Goal: Information Seeking & Learning: Understand process/instructions

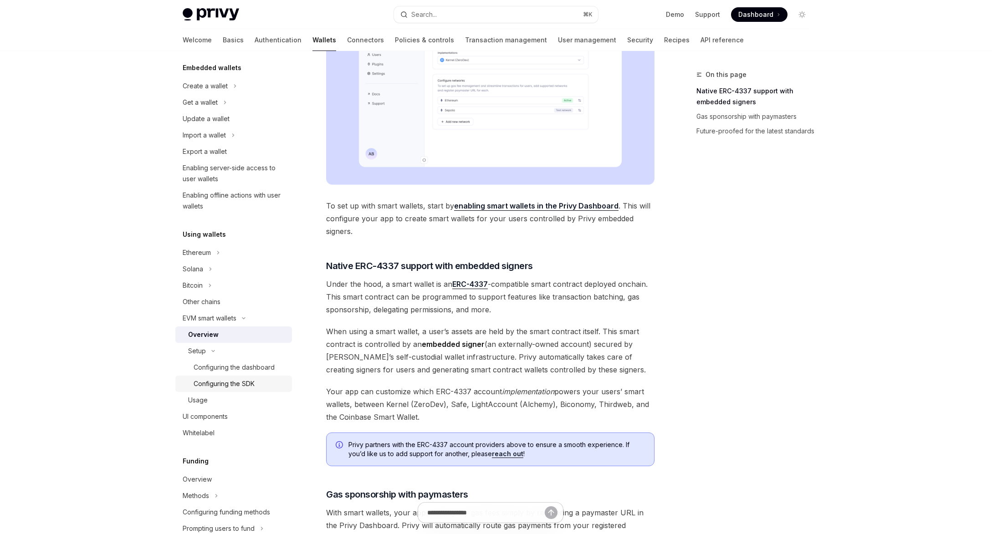
scroll to position [301, 0]
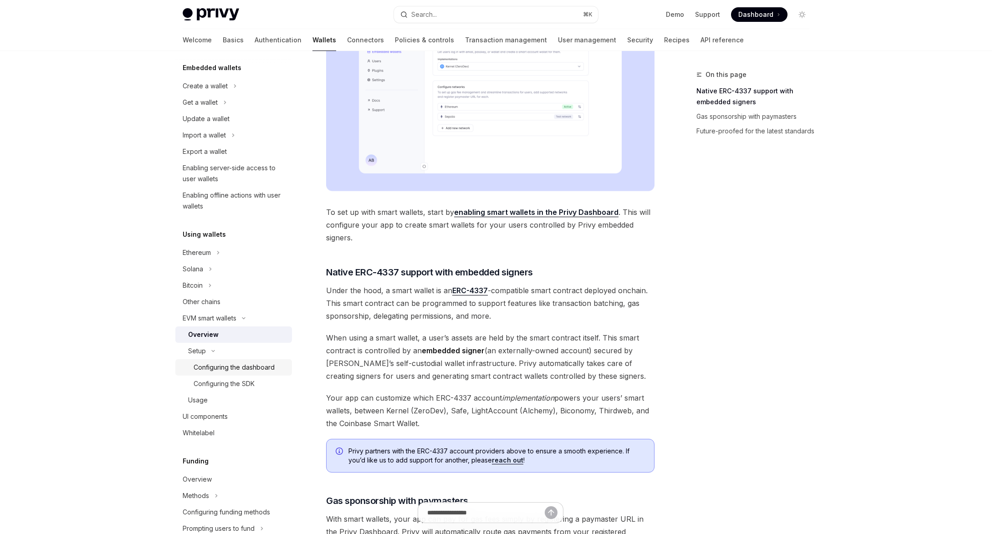
click at [219, 370] on div "Configuring the dashboard" at bounding box center [233, 367] width 81 height 11
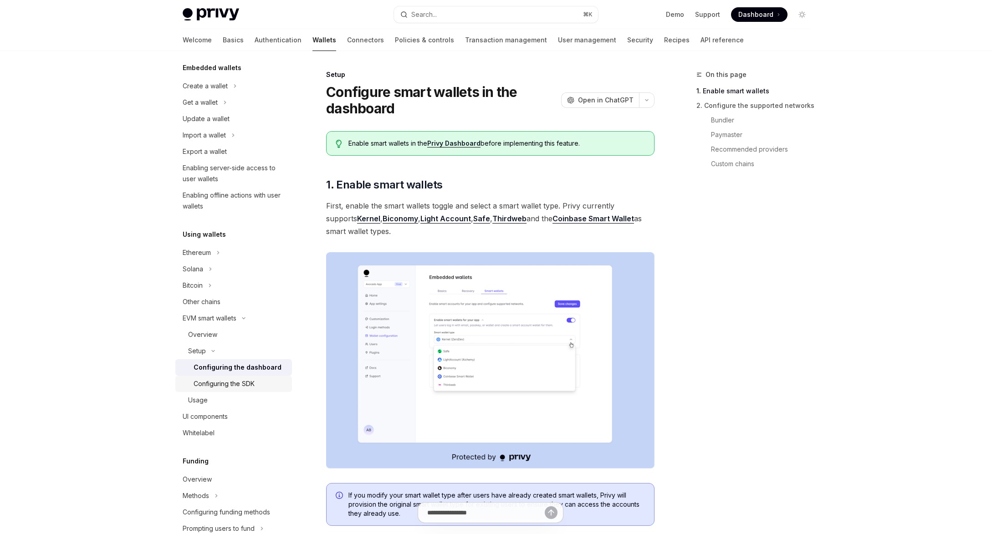
click at [235, 383] on div "Configuring the SDK" at bounding box center [223, 383] width 61 height 11
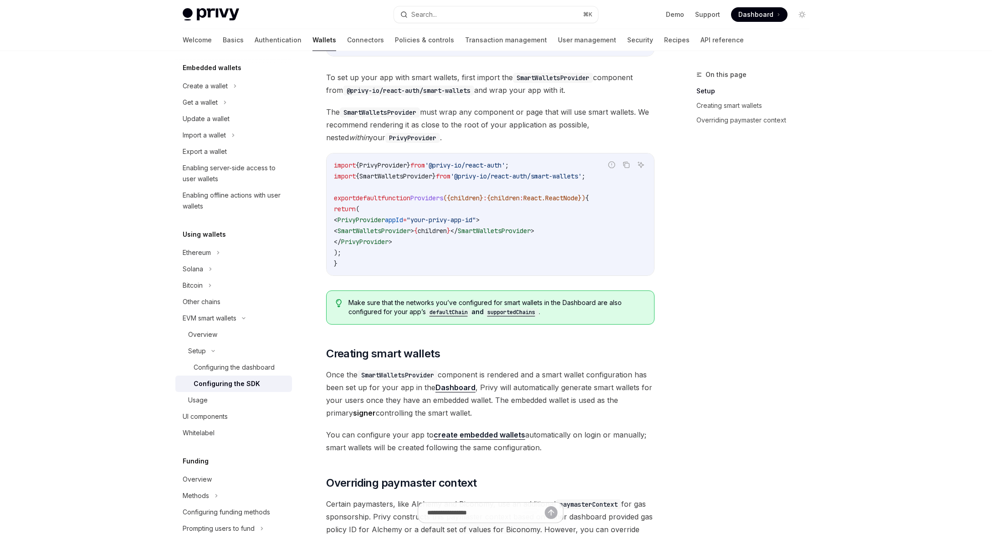
scroll to position [256, 0]
click at [432, 252] on code "import { PrivyProvider } from '@privy-io/react-auth' ; import { SmartWalletsPro…" at bounding box center [490, 214] width 313 height 109
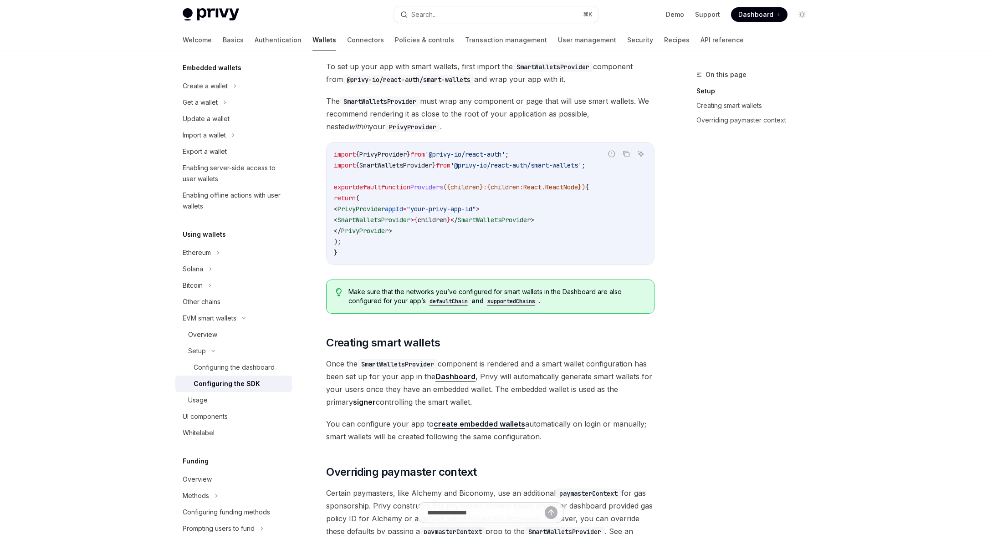
scroll to position [275, 0]
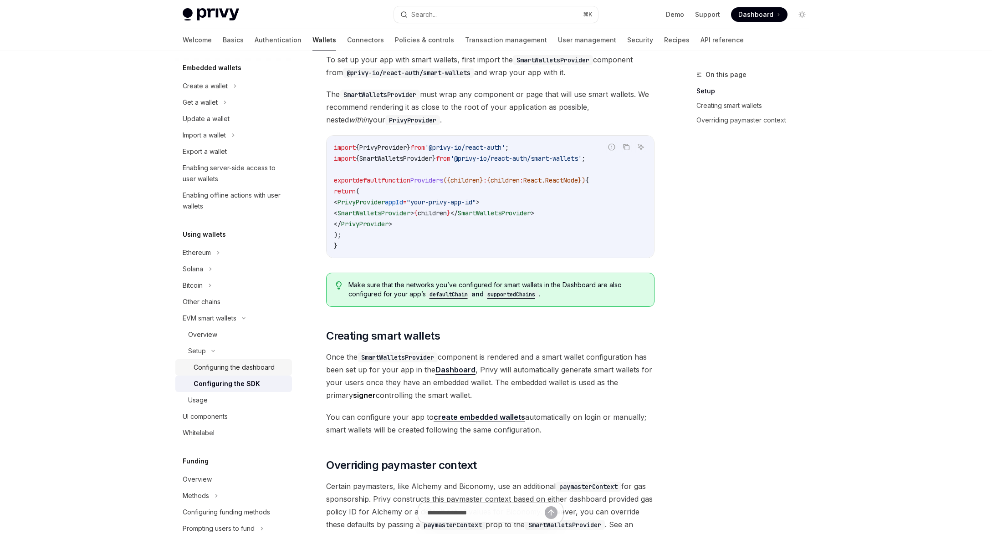
click at [216, 370] on div "Configuring the dashboard" at bounding box center [233, 367] width 81 height 11
type textarea "*"
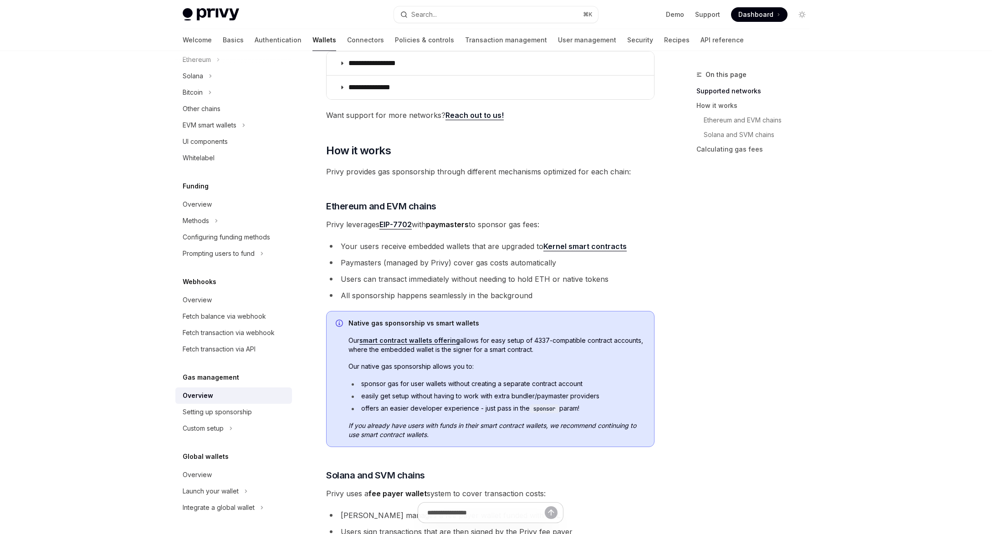
scroll to position [194, 0]
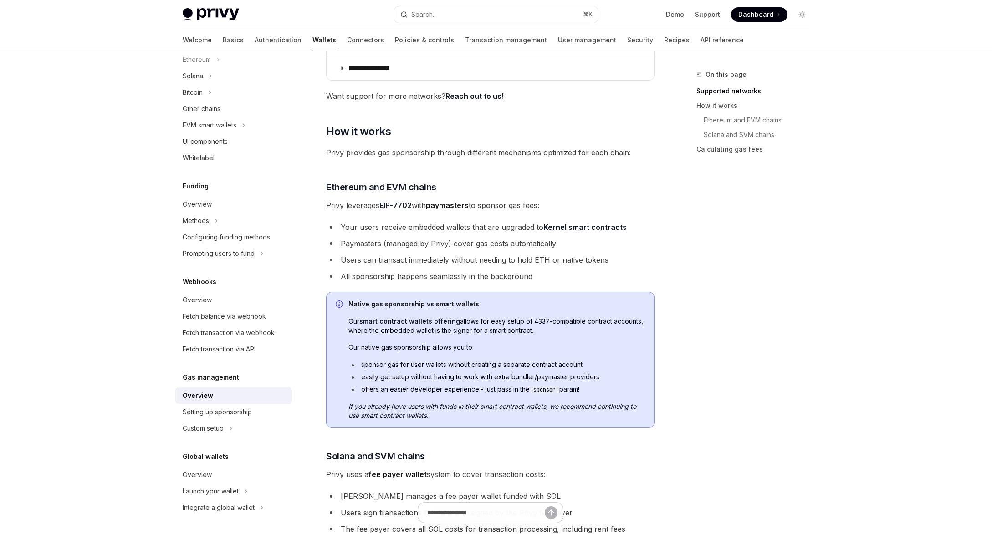
click at [474, 248] on li "Paymasters (managed by Privy) cover gas costs automatically" at bounding box center [490, 243] width 328 height 13
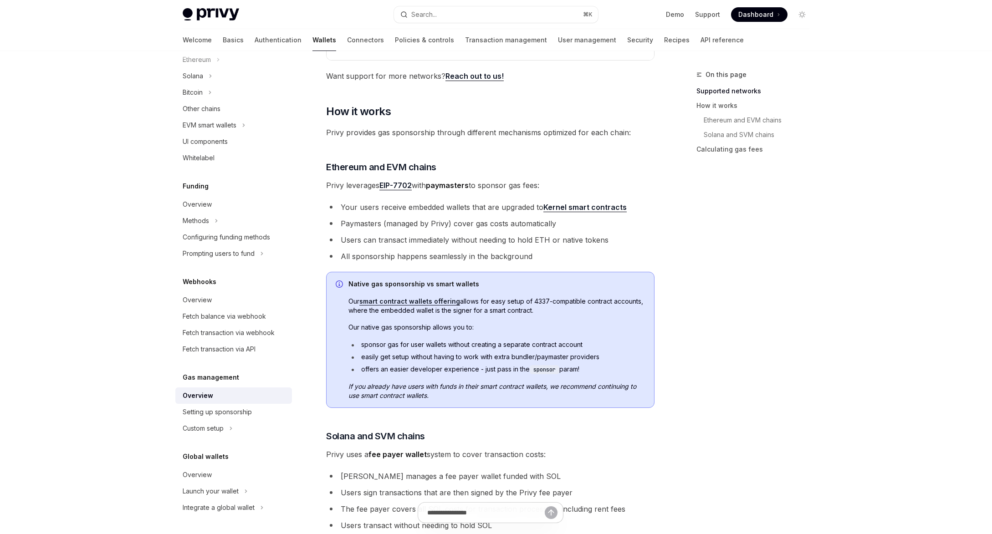
scroll to position [233, 0]
click at [484, 216] on li "Paymasters (managed by Privy) cover gas costs automatically" at bounding box center [490, 222] width 328 height 13
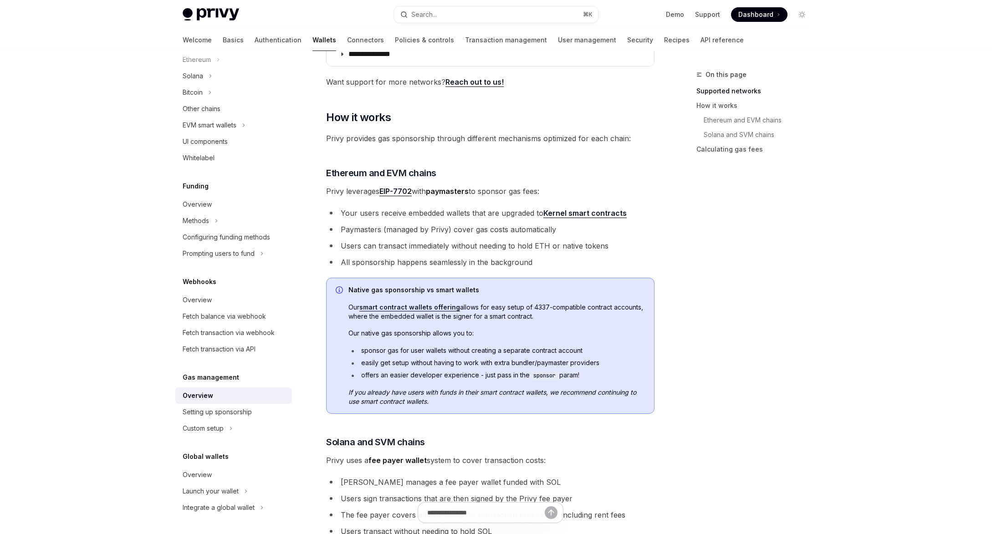
scroll to position [224, 0]
click at [475, 179] on h3 "​ Ethereum and EVM chains" at bounding box center [490, 174] width 328 height 13
click at [461, 163] on div "**********" at bounding box center [490, 300] width 328 height 821
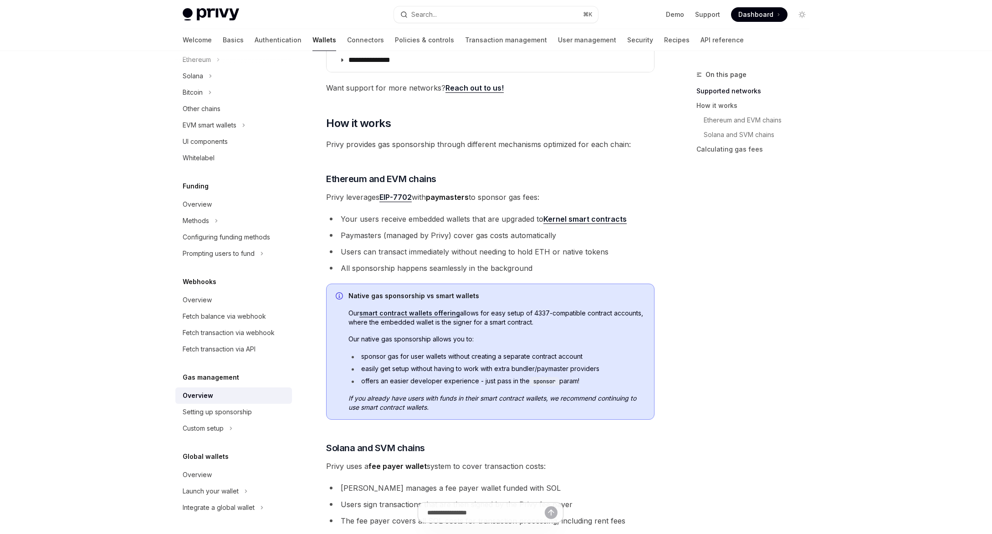
scroll to position [220, 0]
click at [461, 143] on span "Privy provides gas sponsorship through different mechanisms optimized for each …" at bounding box center [490, 144] width 328 height 13
drag, startPoint x: 462, startPoint y: 144, endPoint x: 467, endPoint y: 144, distance: 5.0
click at [467, 144] on span "Privy provides gas sponsorship through different mechanisms optimized for each …" at bounding box center [490, 144] width 328 height 13
click at [470, 147] on span "Privy provides gas sponsorship through different mechanisms optimized for each …" at bounding box center [490, 144] width 328 height 13
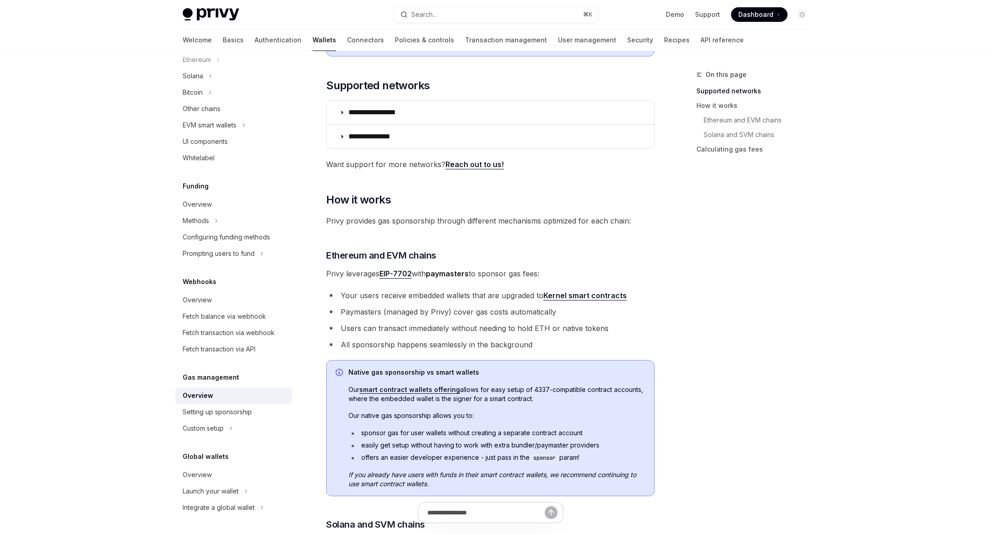
scroll to position [147, 0]
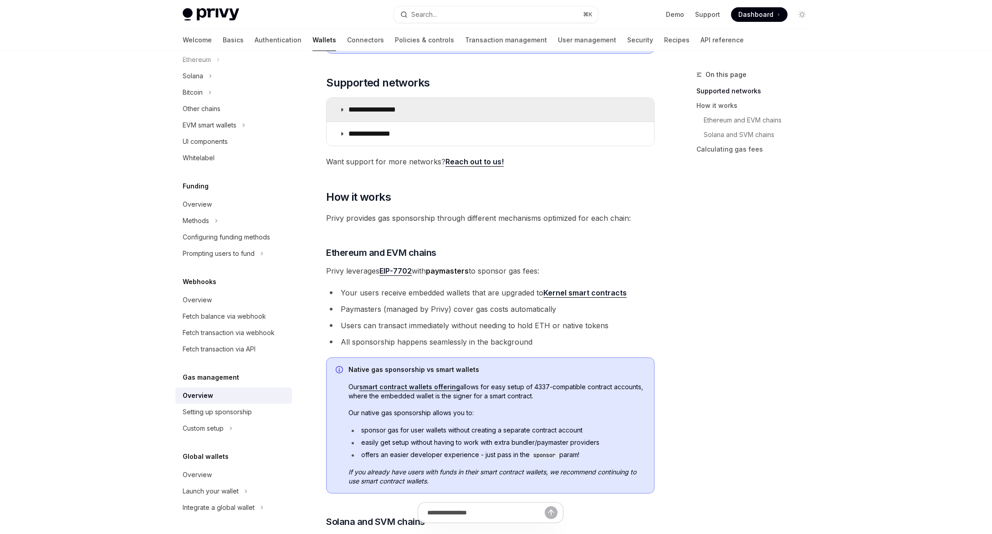
click at [440, 113] on summary "**********" at bounding box center [489, 110] width 327 height 24
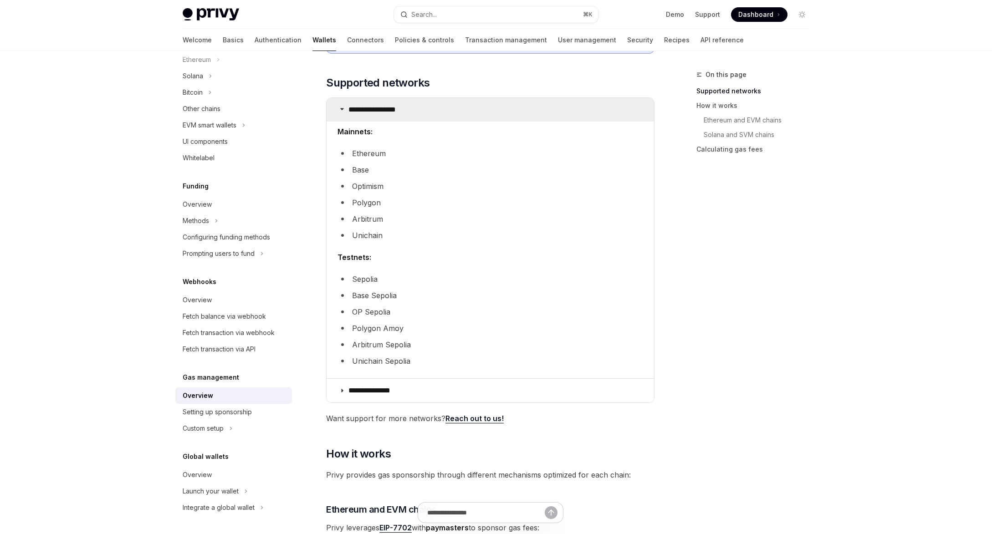
click at [440, 116] on summary "**********" at bounding box center [489, 110] width 327 height 24
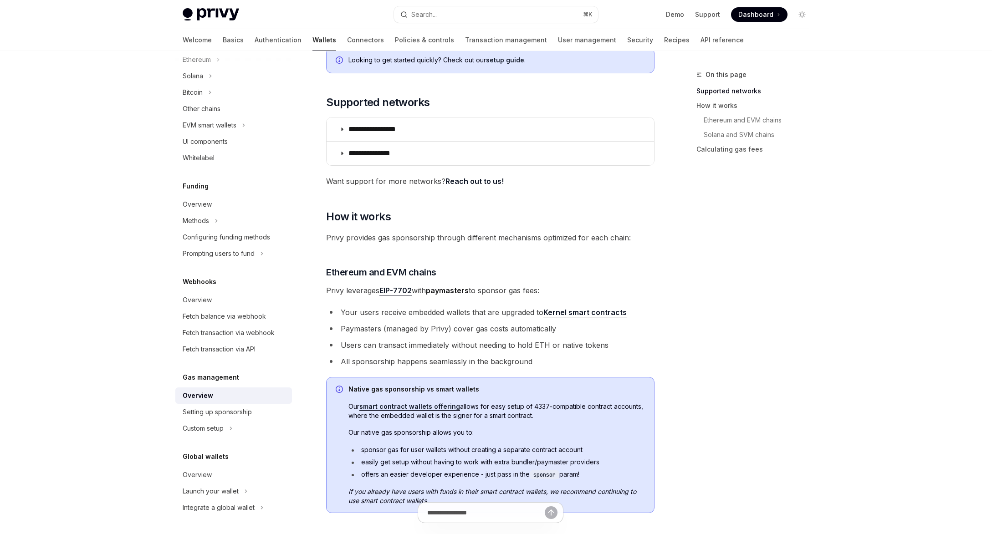
scroll to position [177, 0]
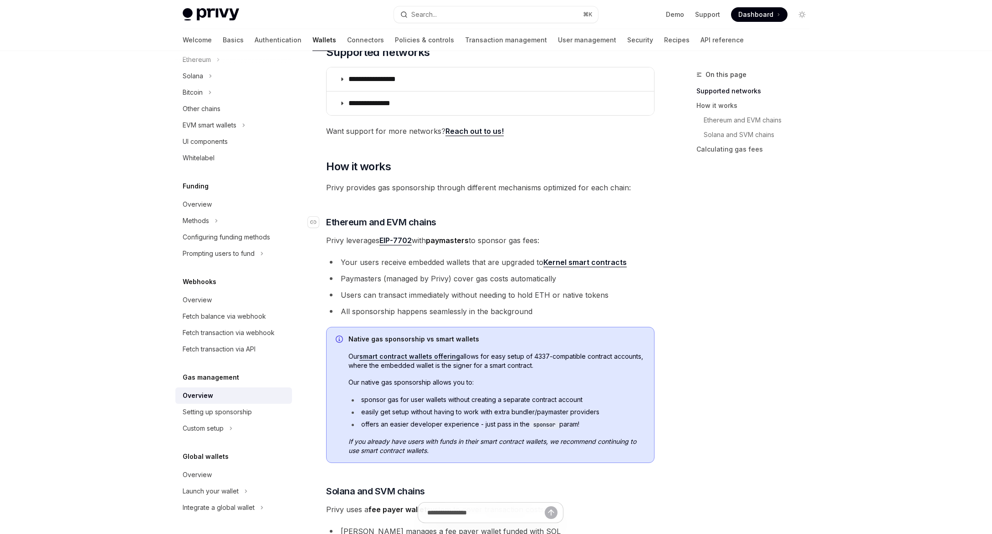
click at [590, 218] on h3 "​ Ethereum and EVM chains" at bounding box center [490, 222] width 328 height 13
click at [589, 260] on link "Kernel smart contracts" at bounding box center [584, 263] width 83 height 10
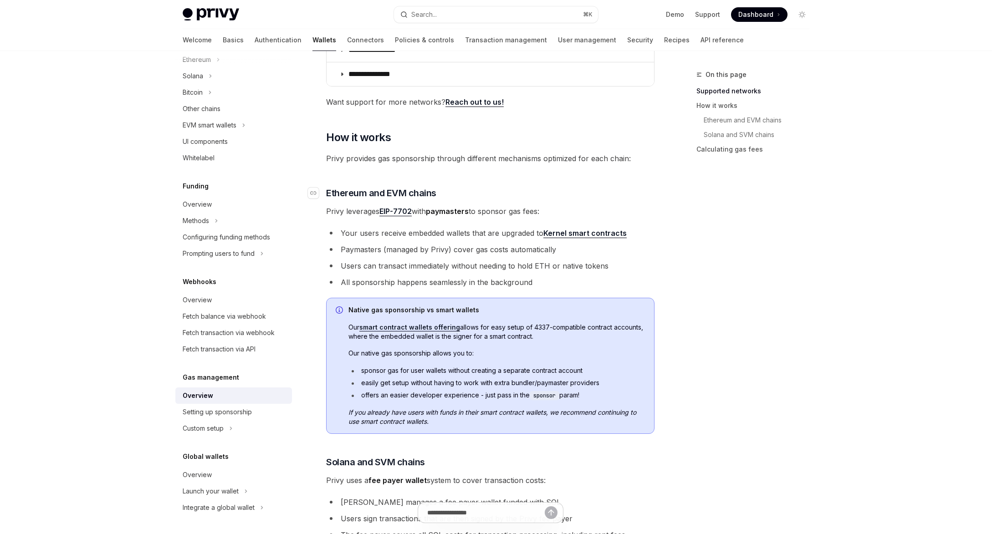
scroll to position [216, 0]
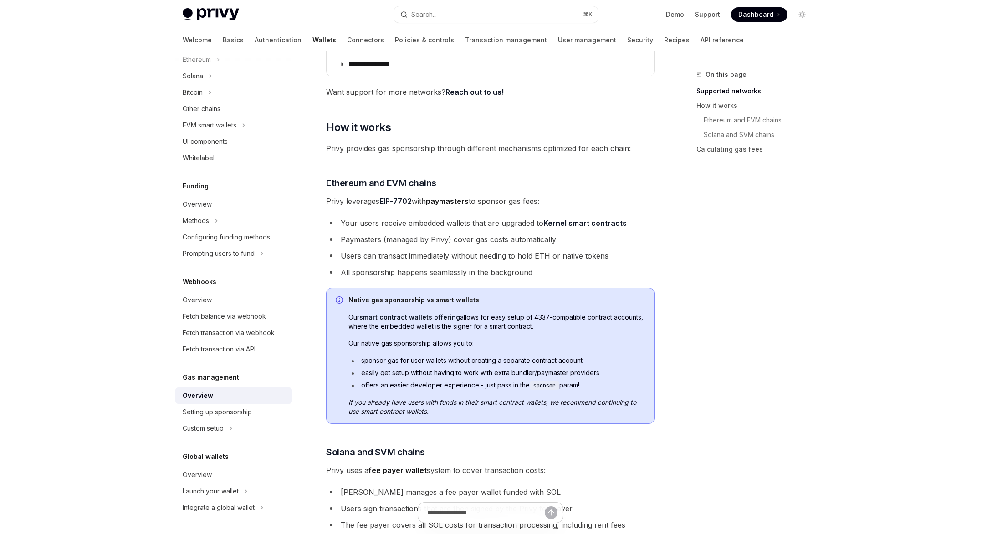
click at [647, 227] on li "Your users receive embedded wallets that are upgraded to Kernel smart contracts" at bounding box center [490, 223] width 328 height 13
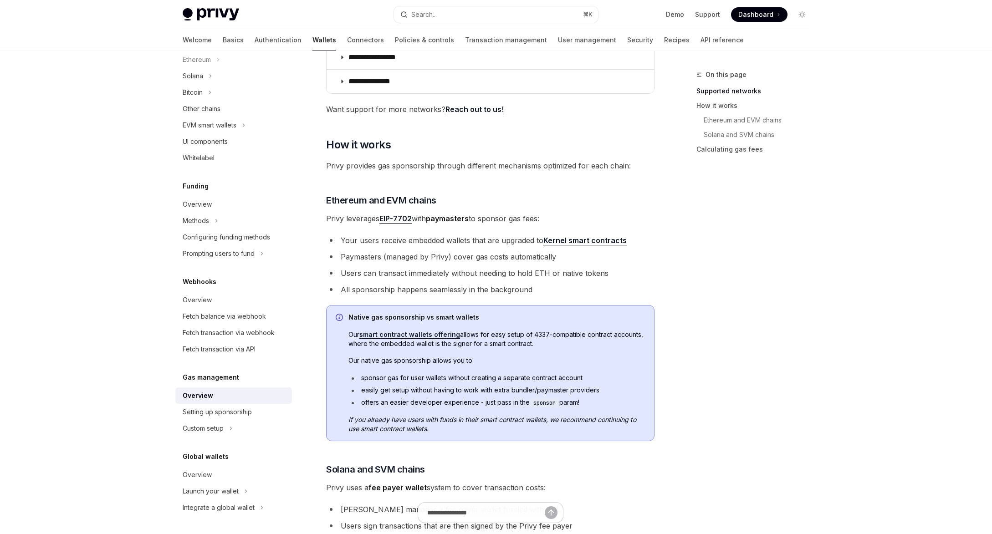
scroll to position [196, 0]
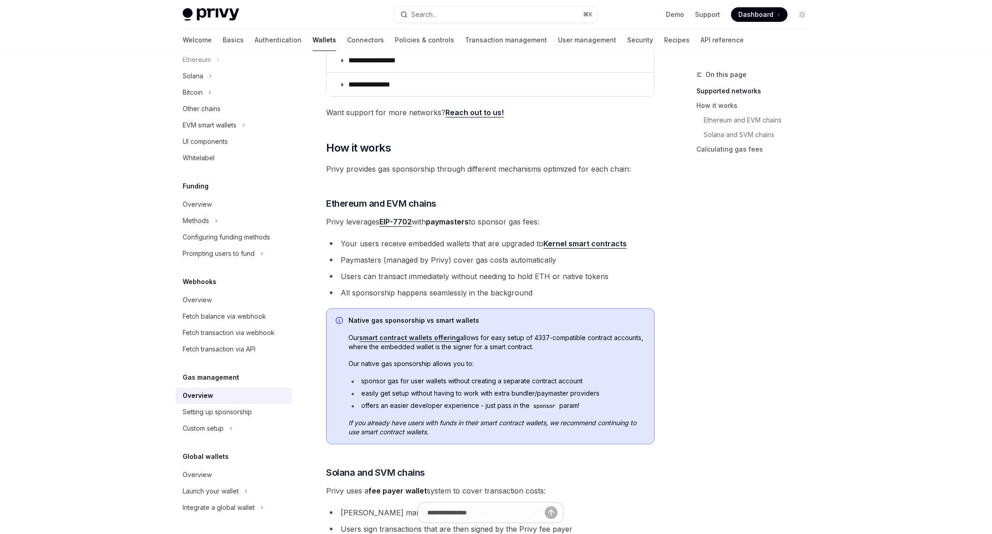
click at [596, 247] on link "Kernel smart contracts" at bounding box center [584, 244] width 83 height 10
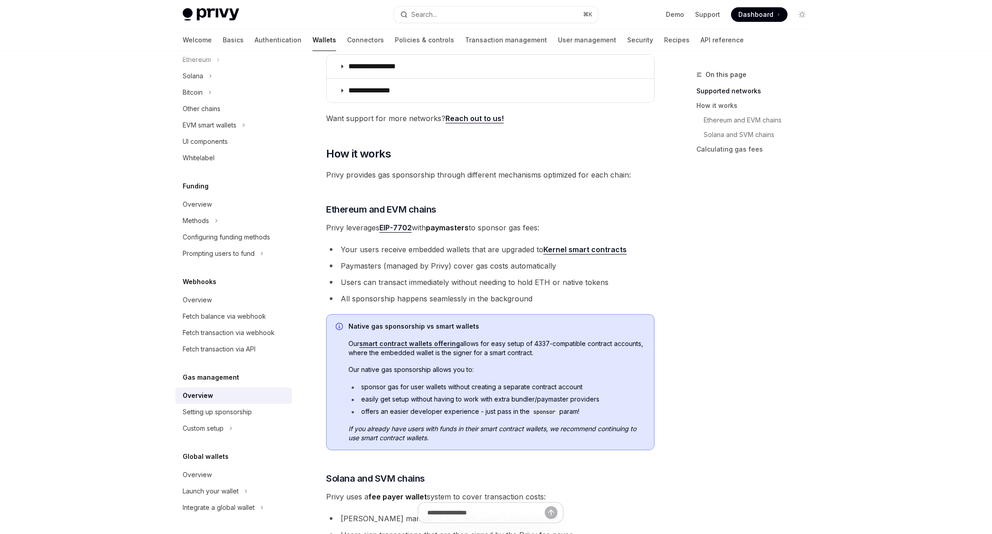
scroll to position [183, 0]
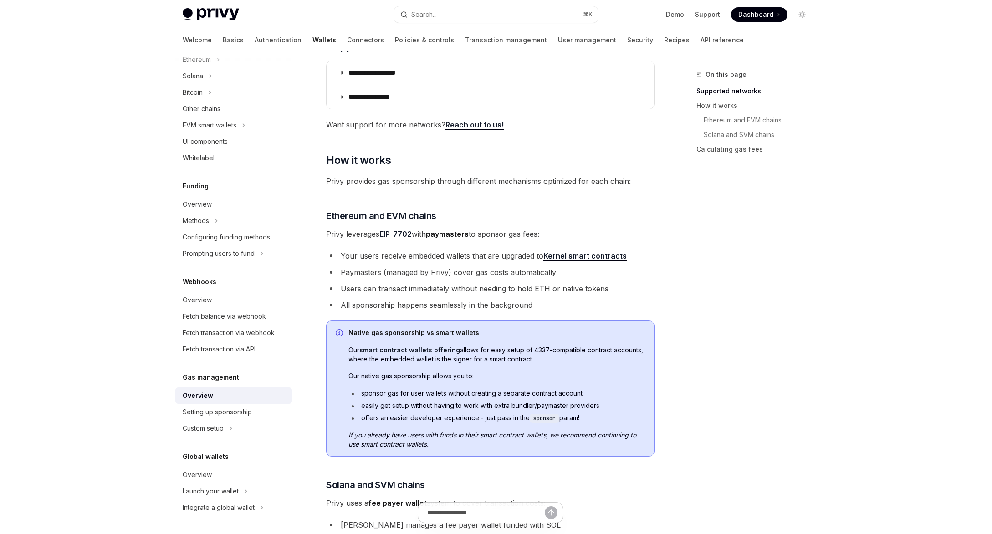
click at [662, 246] on div "**********" at bounding box center [495, 384] width 641 height 1032
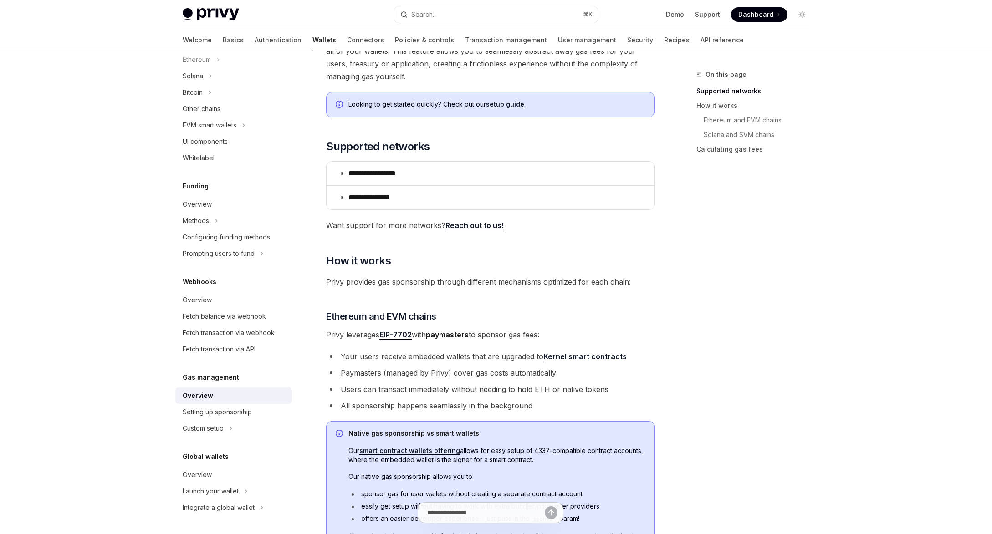
scroll to position [84, 0]
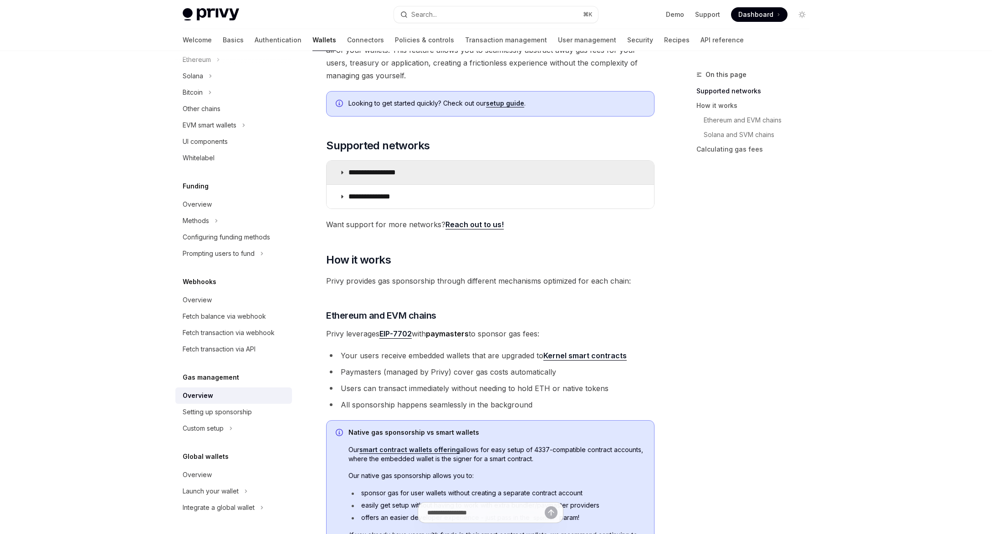
click at [360, 168] on p "**********" at bounding box center [382, 172] width 68 height 9
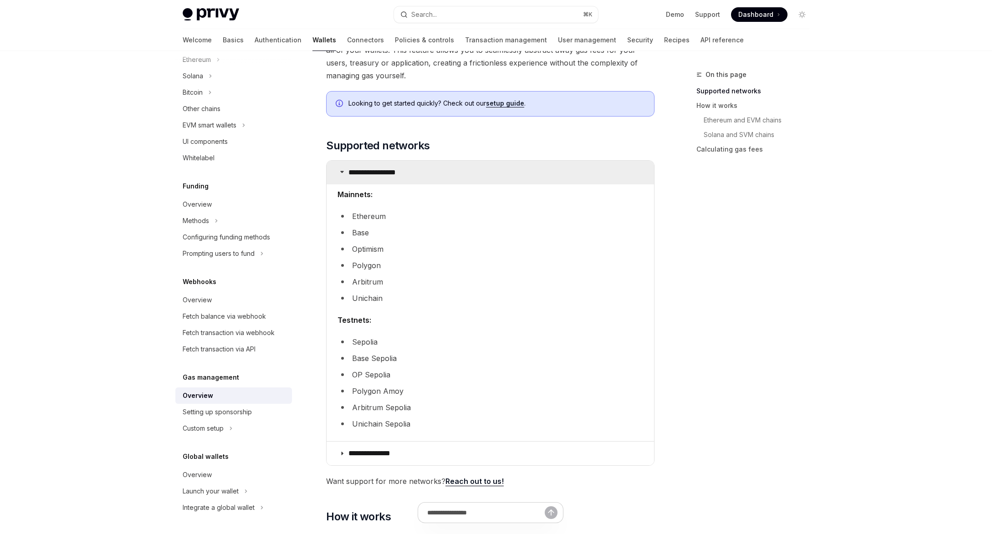
click at [360, 168] on p "**********" at bounding box center [382, 172] width 68 height 9
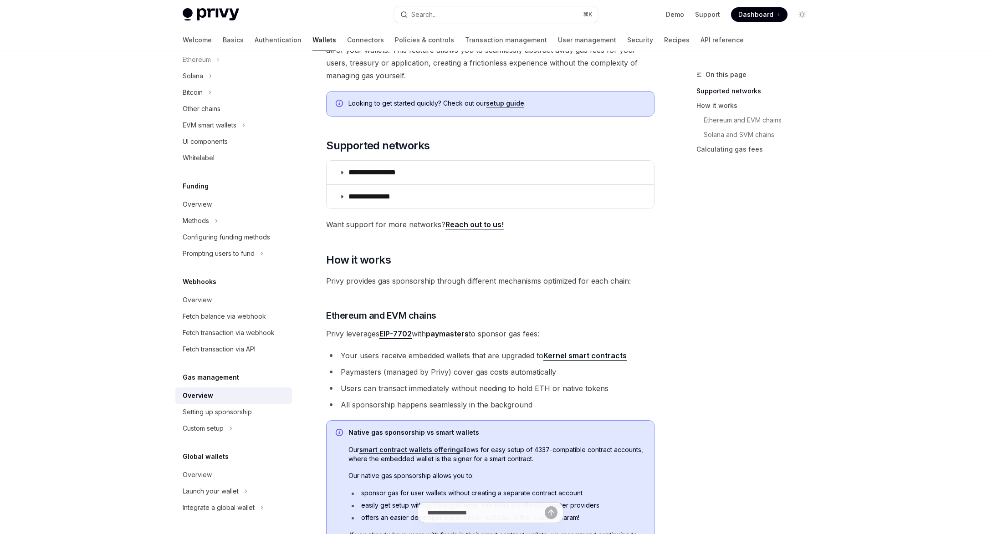
click at [114, 305] on div "Privy Docs home page Search... ⌘ K Demo Support Dashboard Dashboard Search... N…" at bounding box center [496, 457] width 992 height 1083
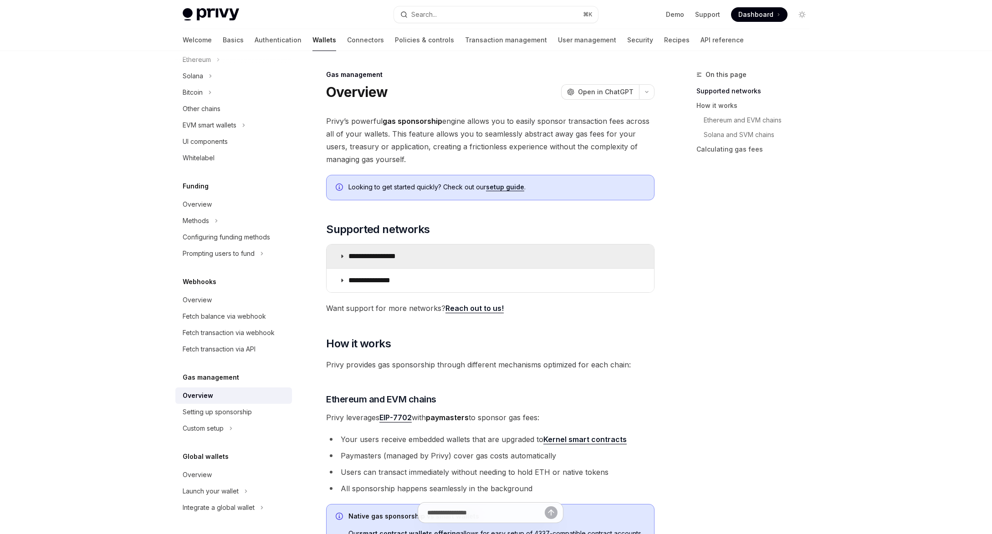
click at [340, 254] on icon at bounding box center [341, 256] width 5 height 5
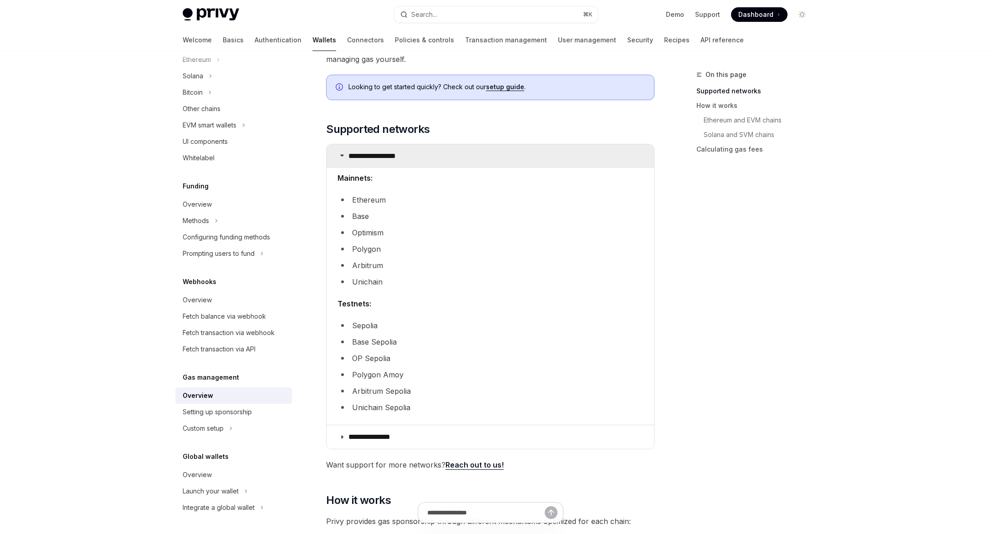
scroll to position [99, 0]
click at [347, 153] on summary "**********" at bounding box center [489, 158] width 327 height 24
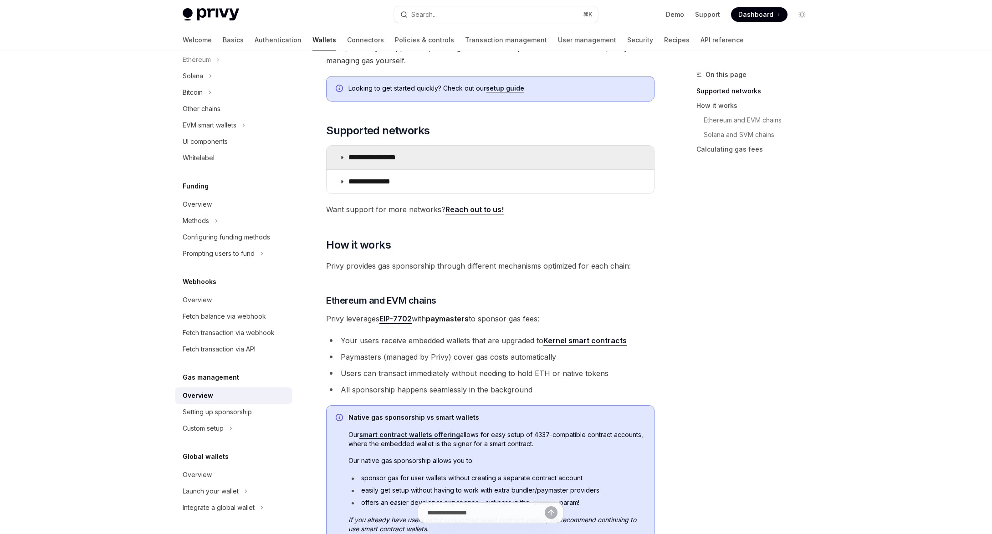
click at [346, 156] on summary "**********" at bounding box center [489, 158] width 327 height 24
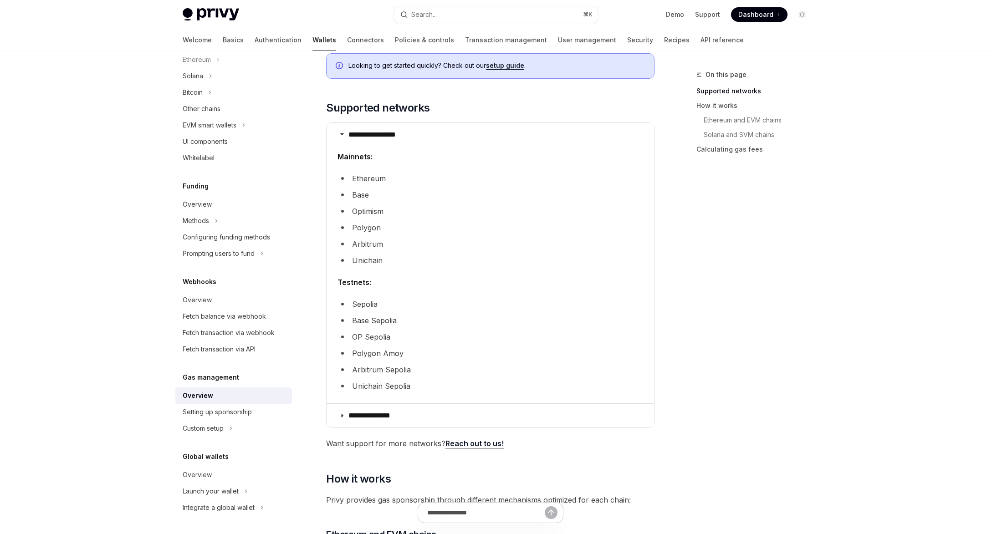
scroll to position [120, 0]
click at [350, 138] on p "**********" at bounding box center [382, 136] width 68 height 9
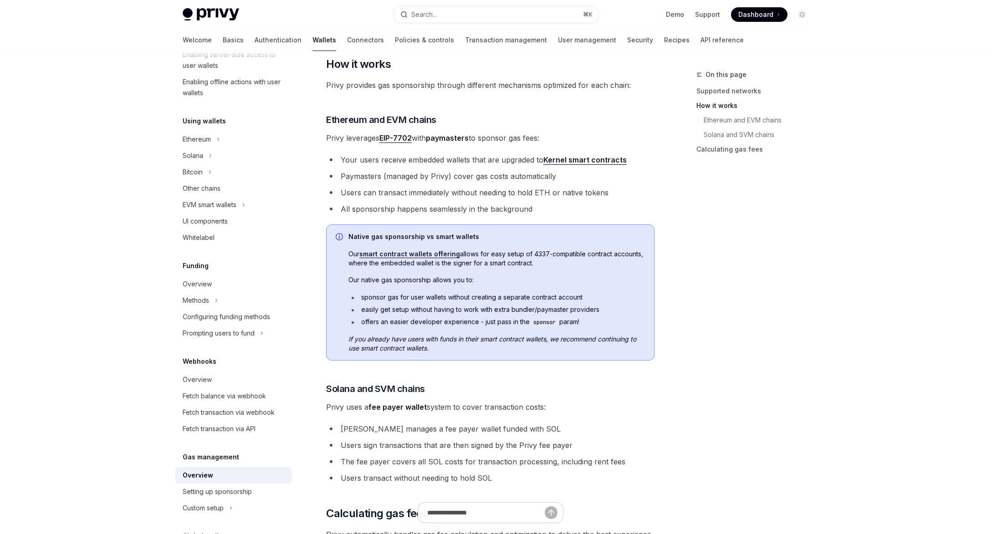
scroll to position [290, 0]
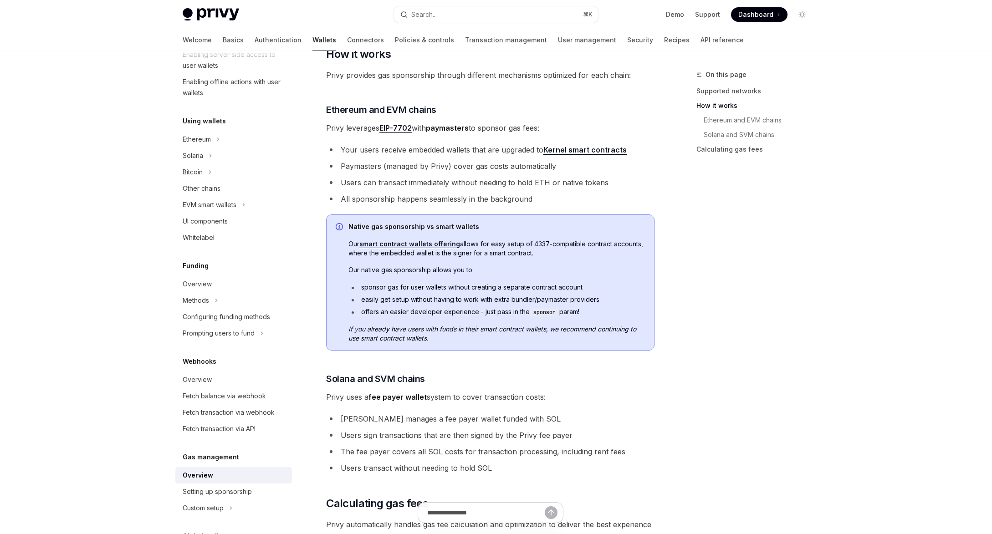
click at [646, 173] on ul "Your users receive embedded wallets that are upgraded to Kernel smart contracts…" at bounding box center [490, 174] width 328 height 62
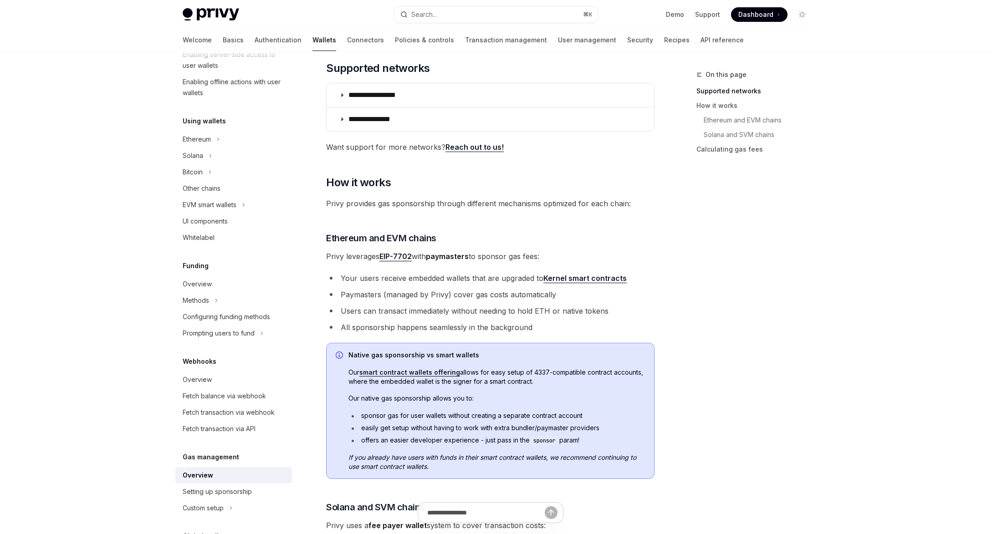
scroll to position [163, 0]
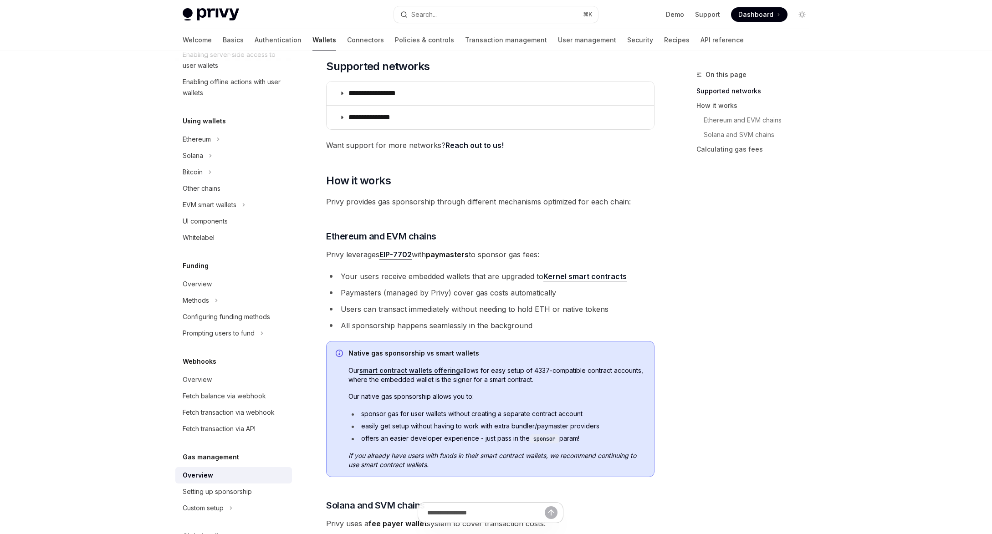
click at [687, 199] on div "On this page Supported networks How it works Ethereum and EVM chains Solana and…" at bounding box center [747, 301] width 138 height 465
click at [735, 187] on div "On this page Supported networks How it works Ethereum and EVM chains Solana and…" at bounding box center [747, 301] width 138 height 465
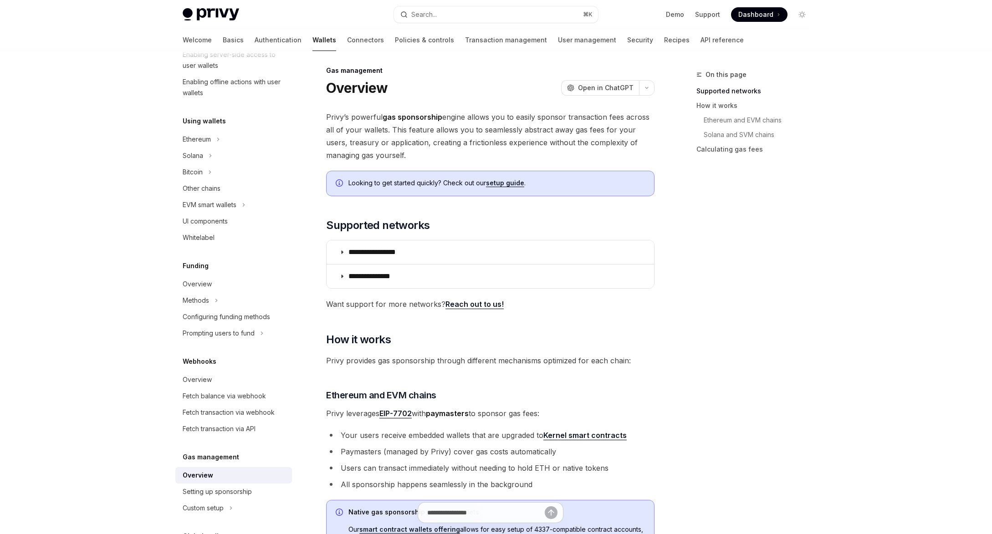
scroll to position [248, 0]
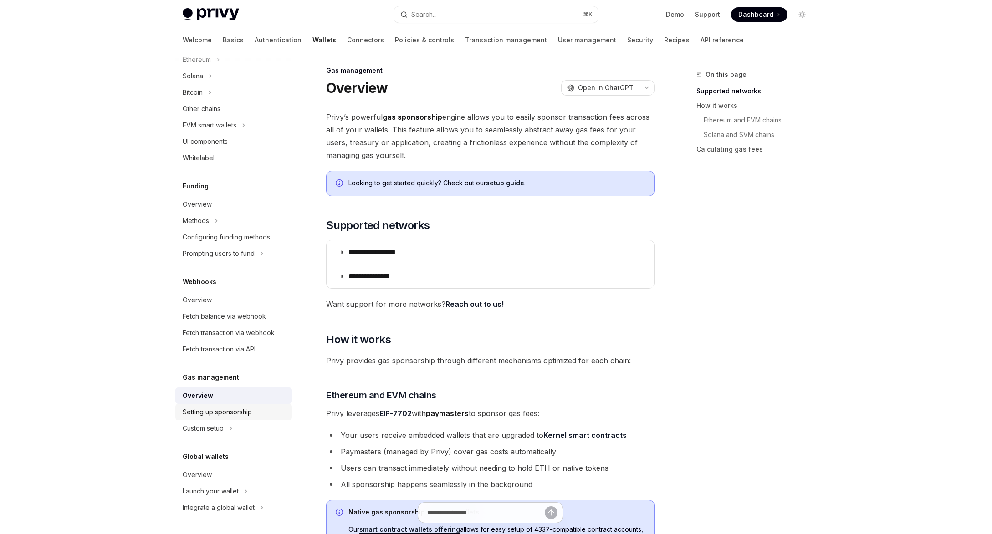
click at [249, 411] on div "Setting up sponsorship" at bounding box center [217, 412] width 69 height 11
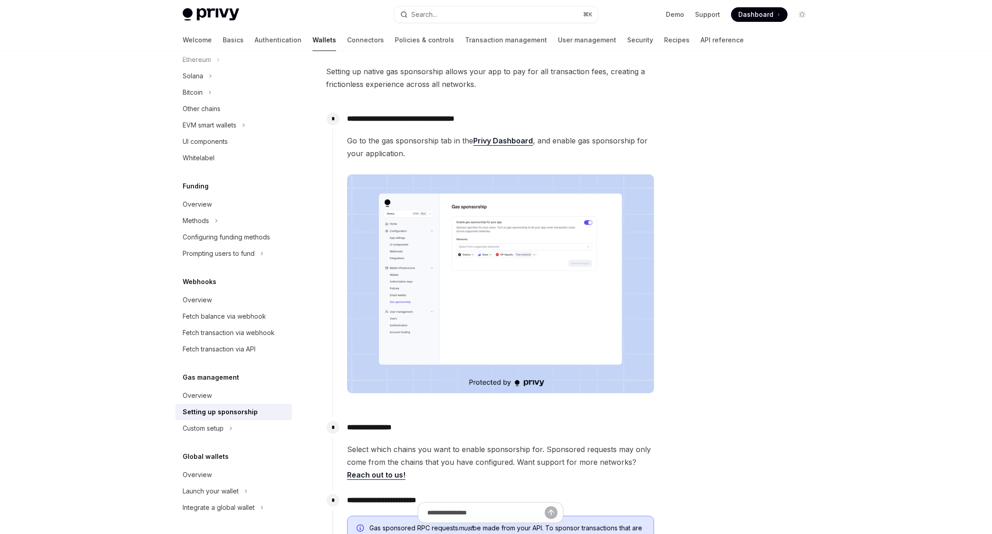
scroll to position [47, 0]
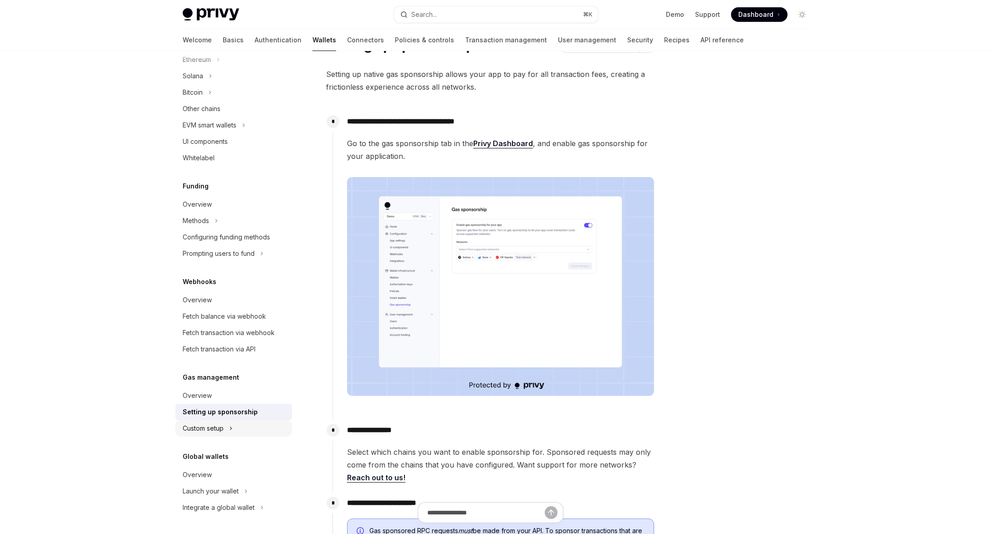
click at [237, 422] on div "Custom setup" at bounding box center [233, 428] width 117 height 16
type textarea "*"
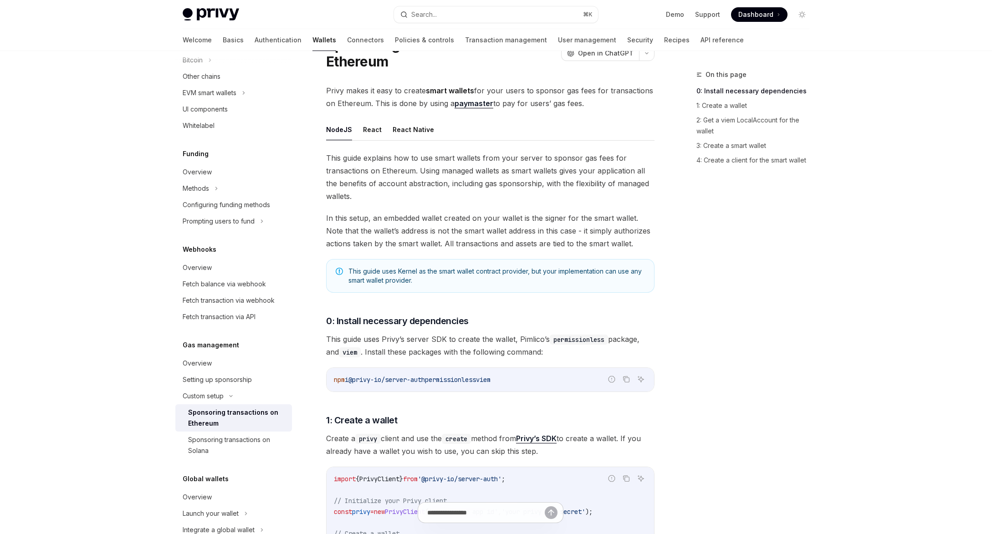
scroll to position [281, 0]
click at [719, 311] on div "On this page 0: Install necessary dependencies 1: Create a wallet 2: Get a viem…" at bounding box center [747, 301] width 138 height 465
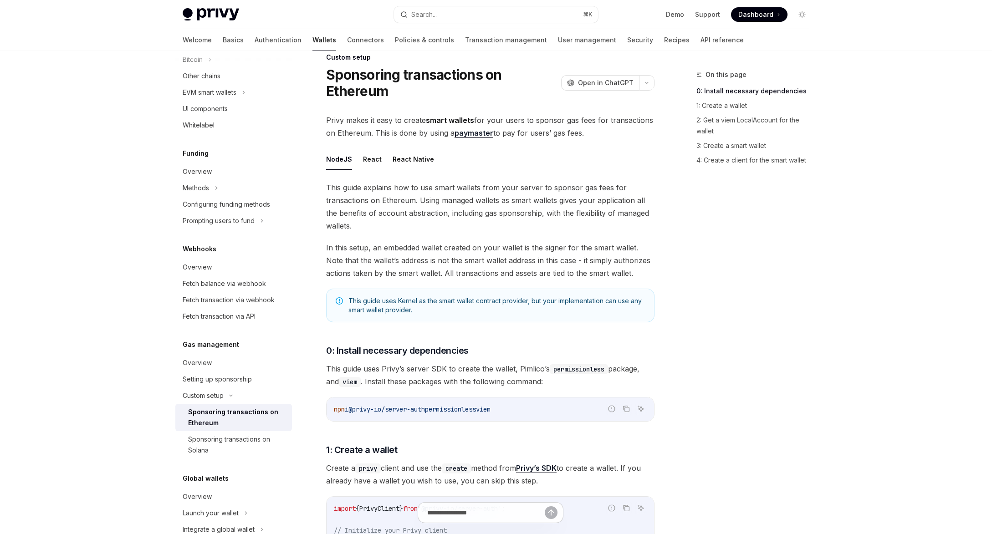
scroll to position [15, 0]
click at [685, 307] on div "On this page 0: Install necessary dependencies 1: Create a wallet 2: Get a viem…" at bounding box center [747, 301] width 138 height 465
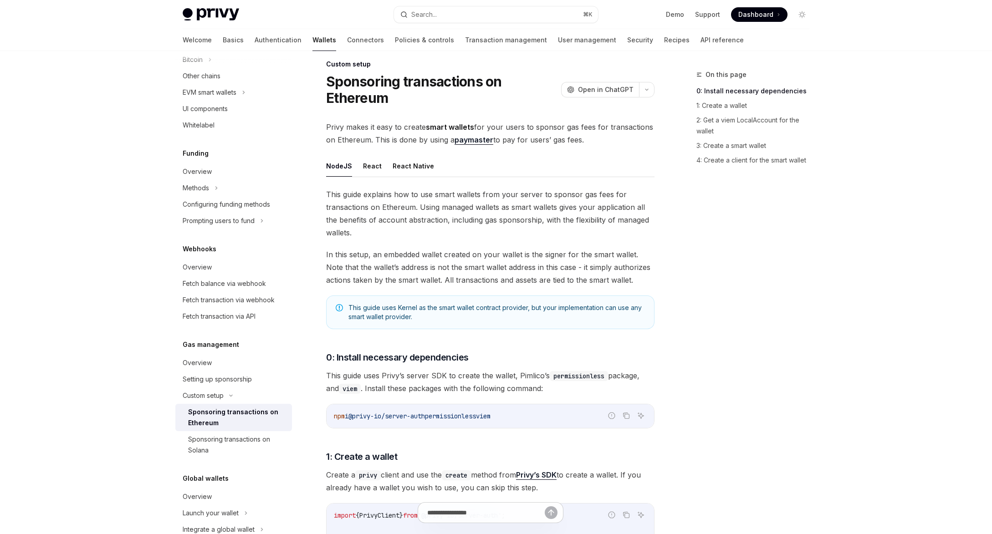
scroll to position [11, 0]
click at [680, 258] on div "On this page 0: Install necessary dependencies 1: Create a wallet 2: Get a viem…" at bounding box center [747, 301] width 138 height 465
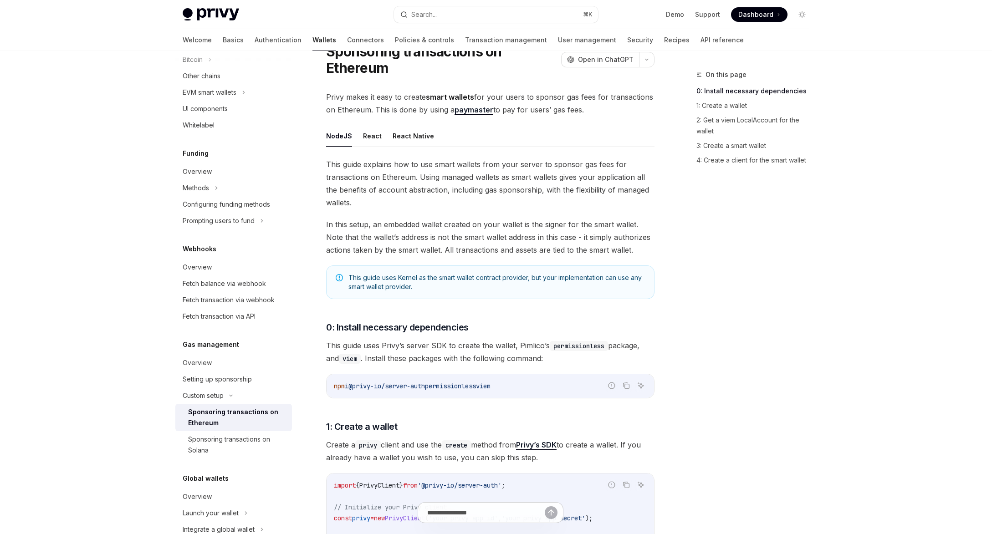
scroll to position [0, 0]
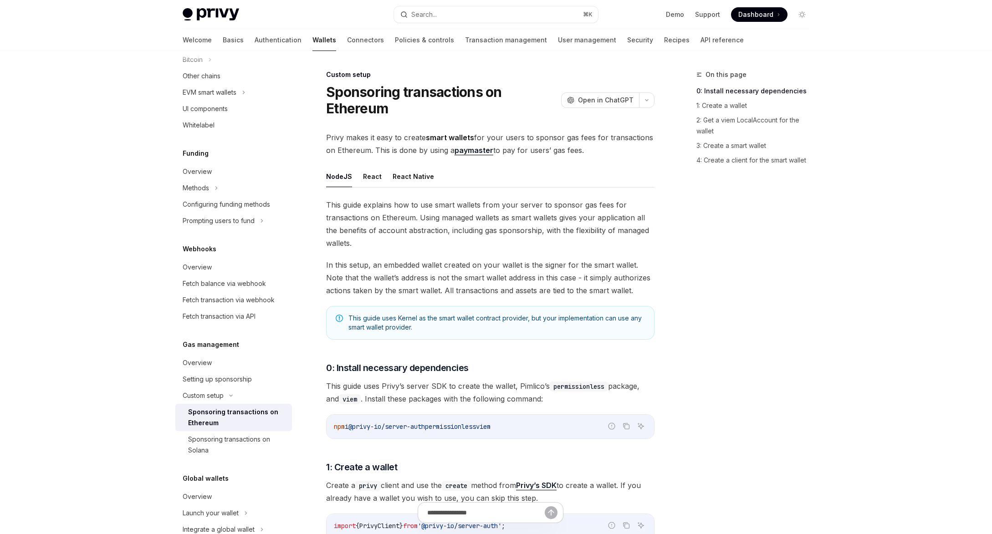
click at [679, 249] on div "On this page 0: Install necessary dependencies 1: Create a wallet 2: Get a viem…" at bounding box center [747, 301] width 138 height 465
